Goal: Transaction & Acquisition: Purchase product/service

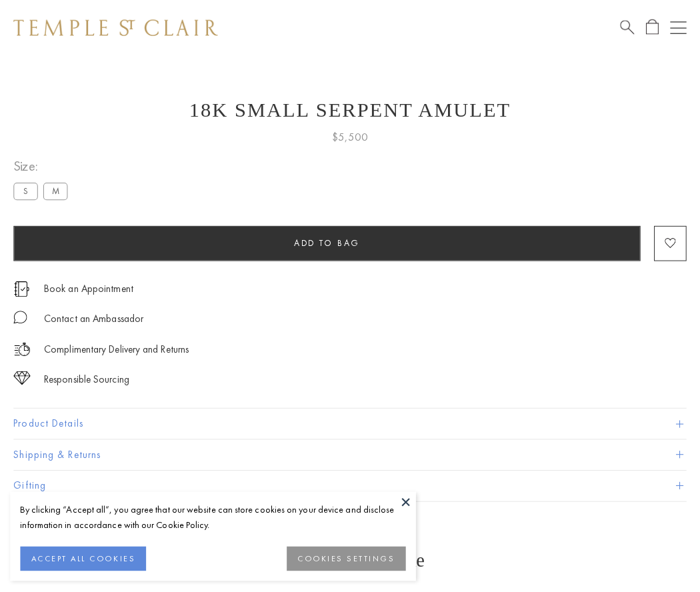
scroll to position [48, 0]
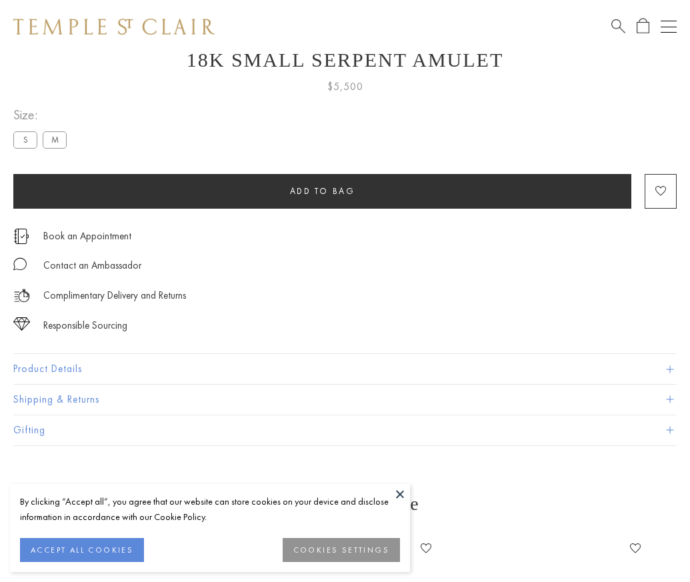
click at [322, 191] on span "Add to bag" at bounding box center [322, 190] width 65 height 11
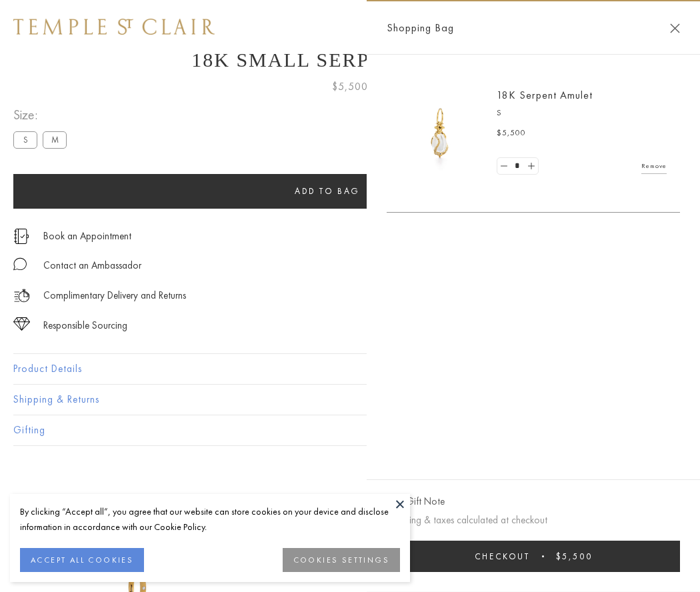
click at [550, 556] on button "Checkout $5,500" at bounding box center [533, 556] width 293 height 31
